Goal: Obtain resource: Download file/media

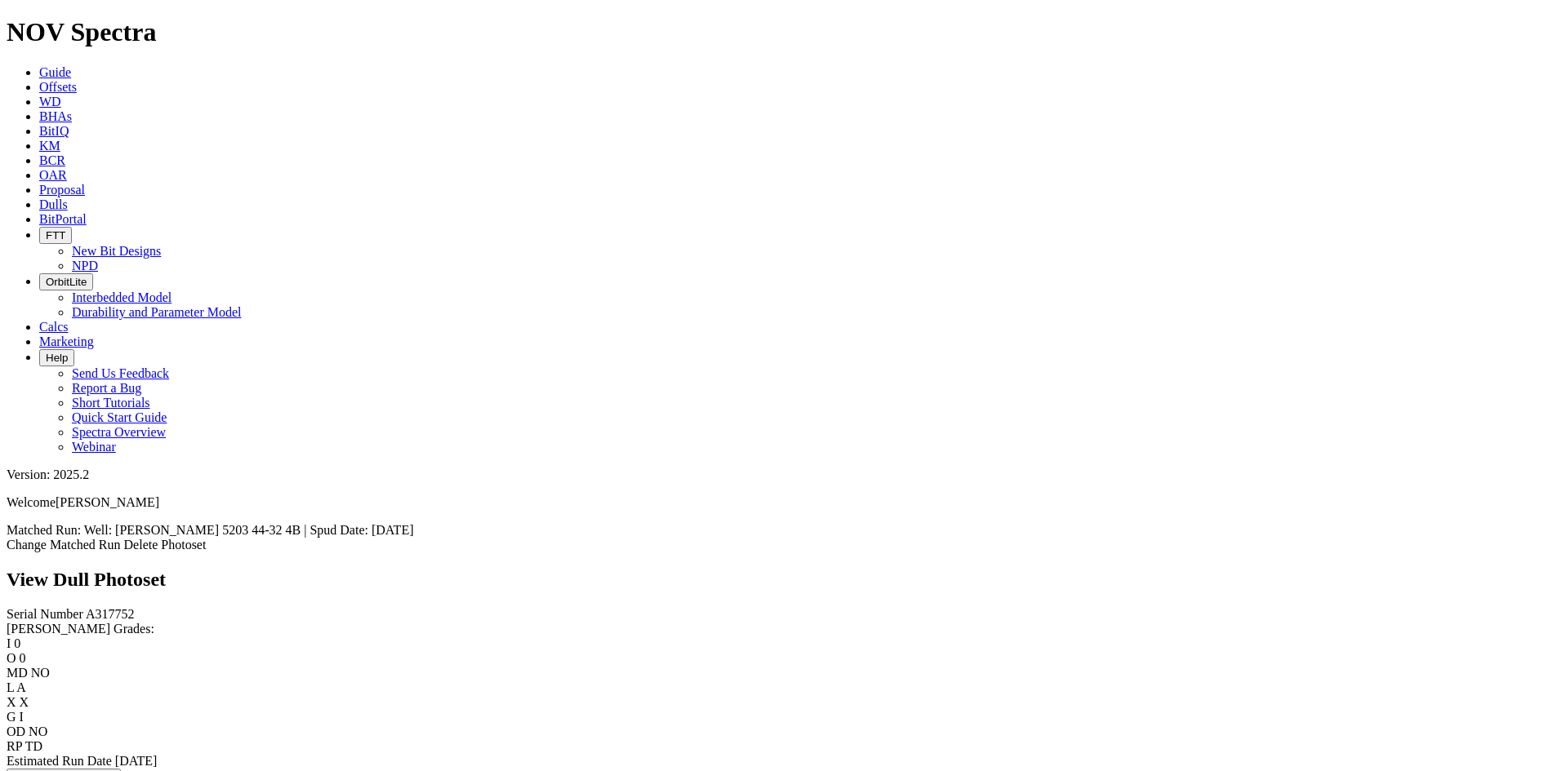
click at [85, 607] on span "A317752" at bounding box center [110, 614] width 49 height 14
copy span "A317752"
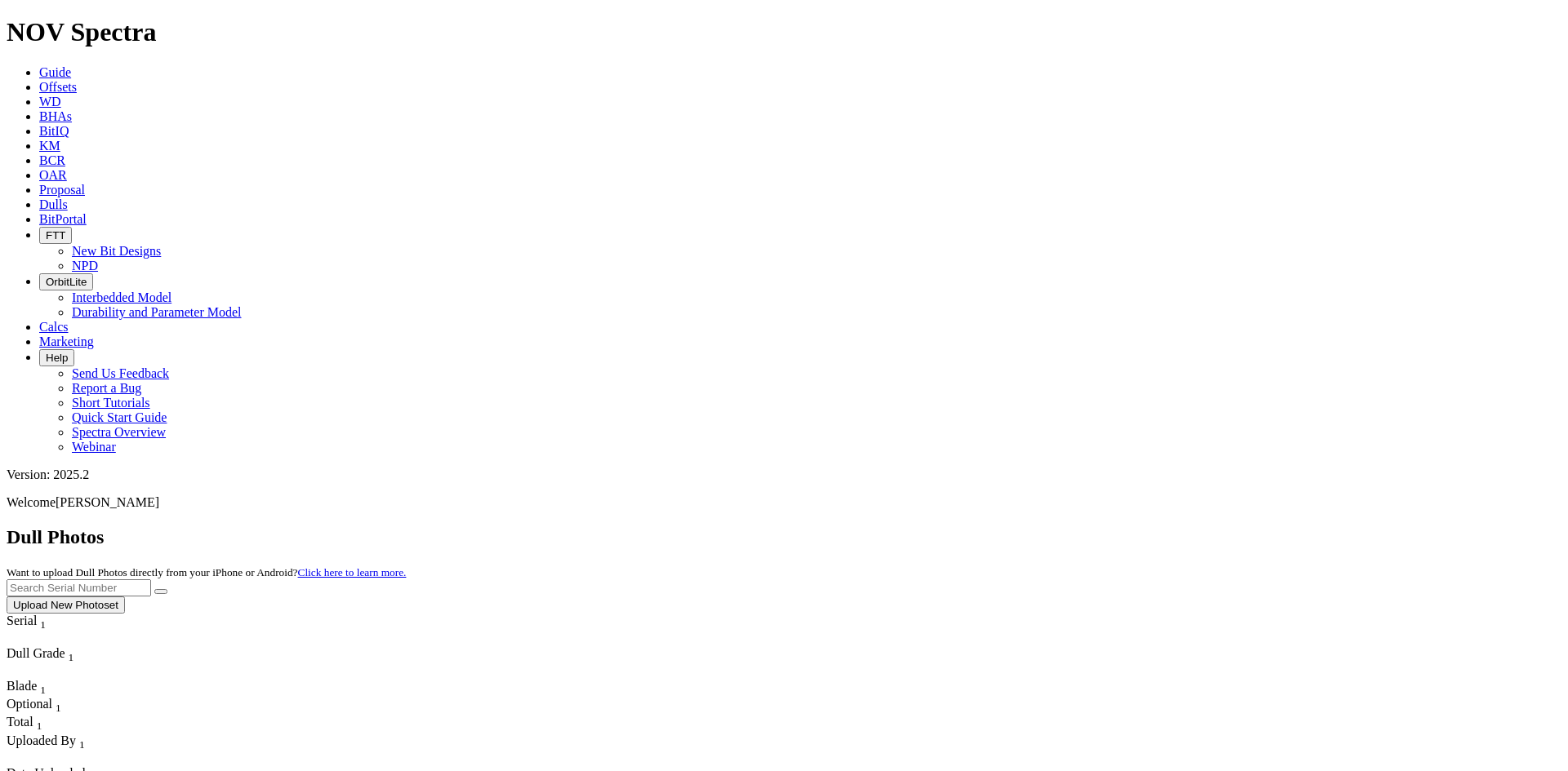
click at [77, 80] on span "Offsets" at bounding box center [58, 86] width 37 height 14
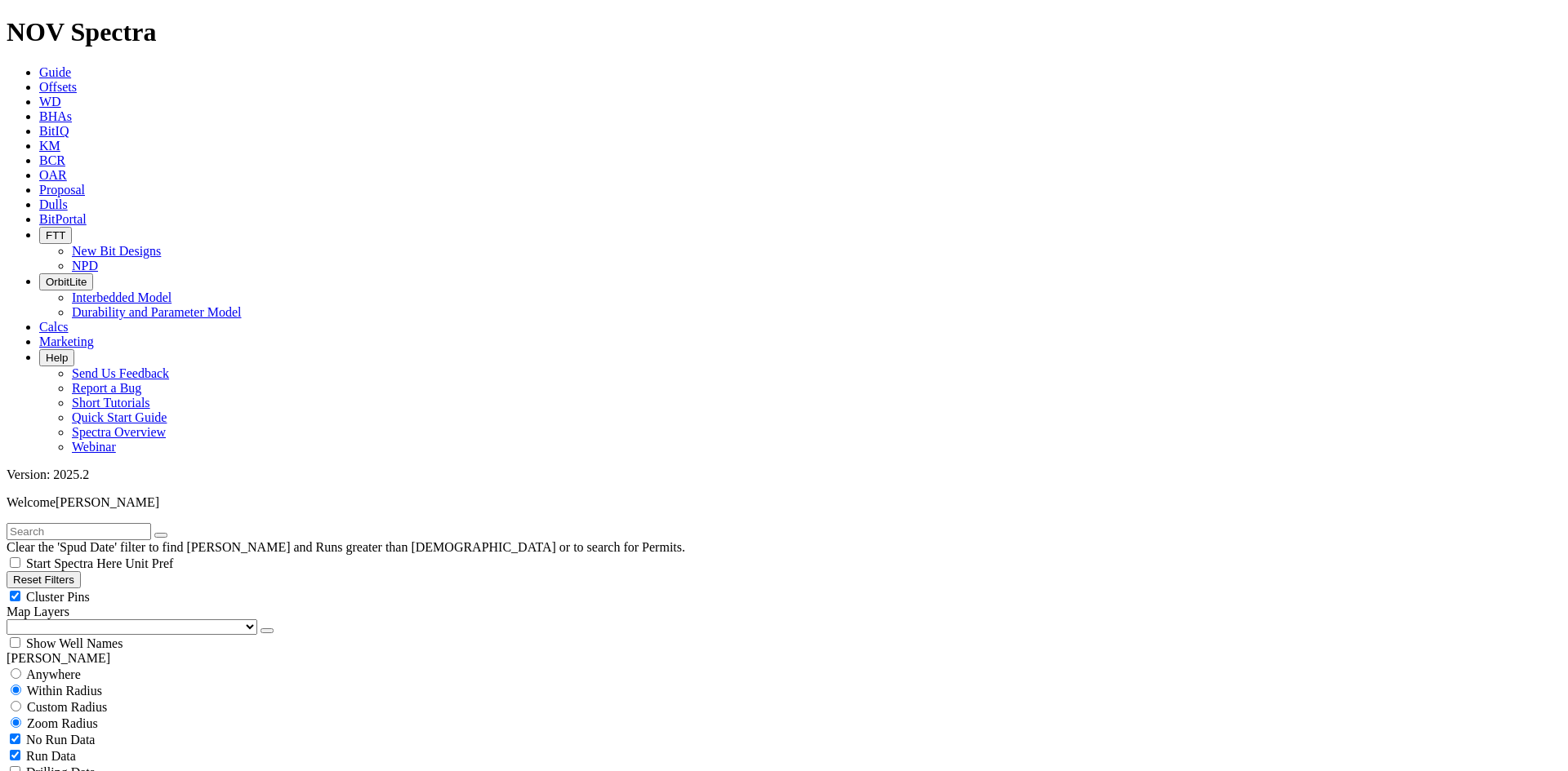
scroll to position [408, 0]
select select "6"
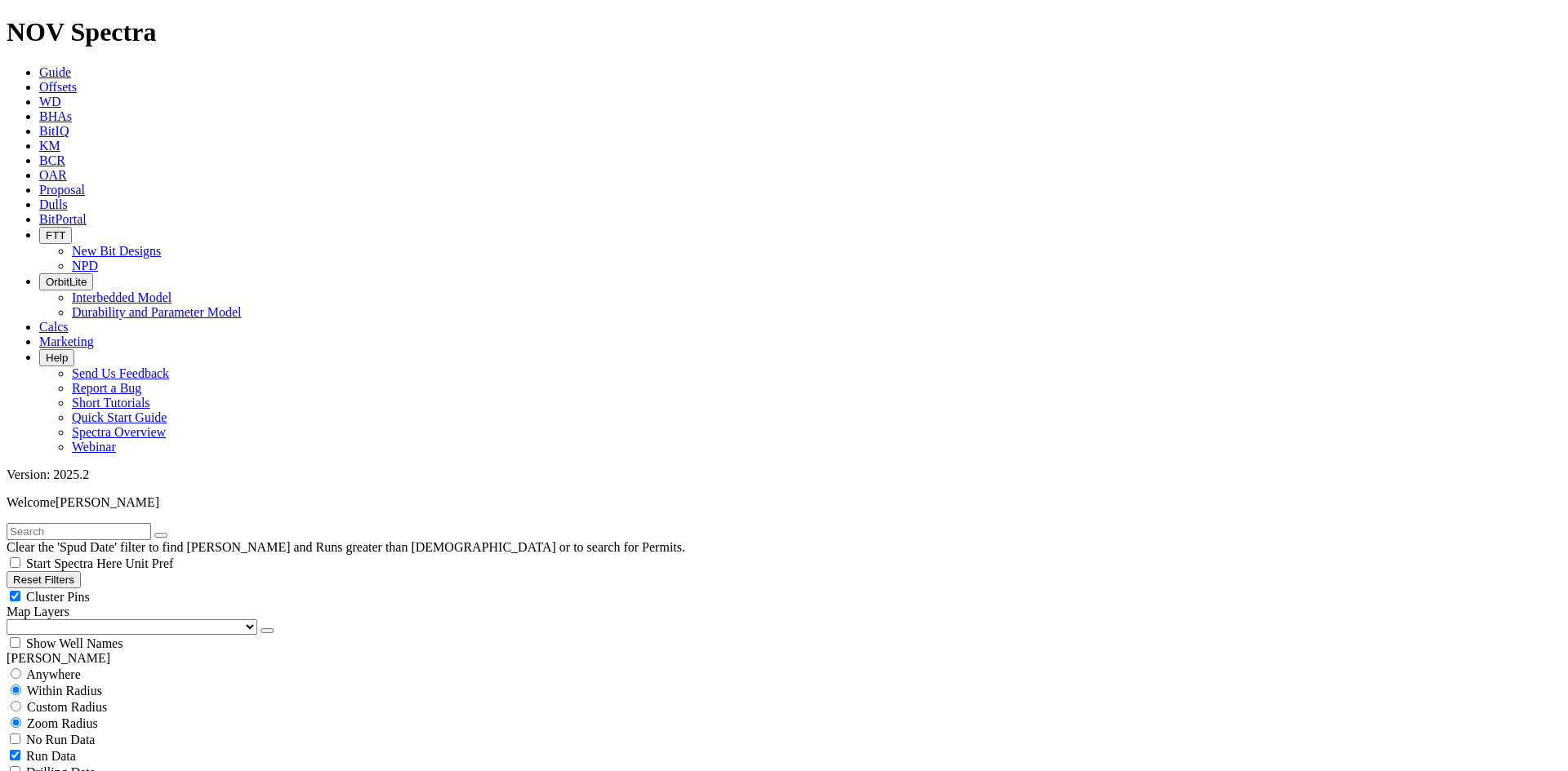
checkbox input "false"
select select "? number:6 ?"
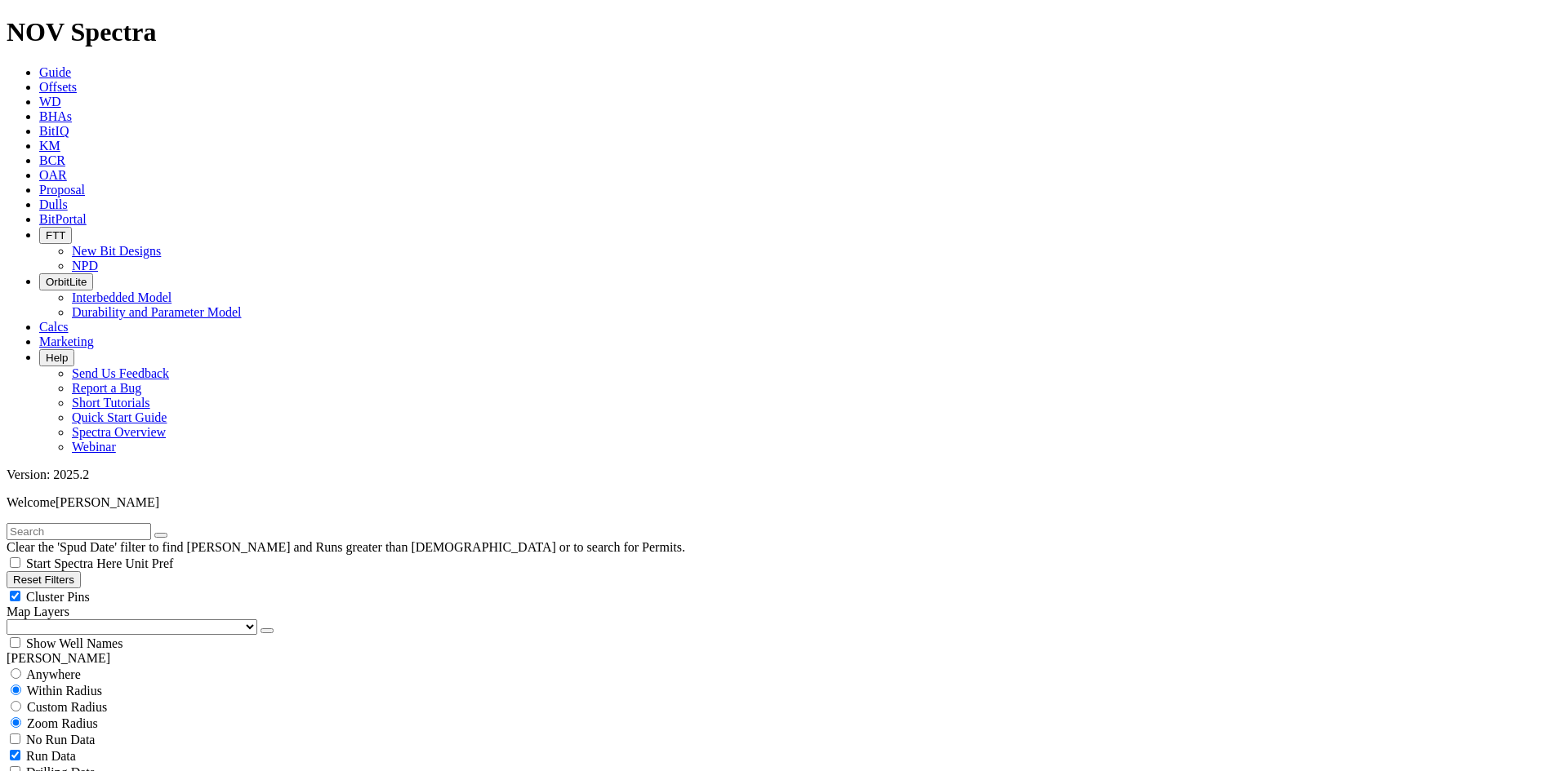
type input "[DATE]"
